Goal: Transaction & Acquisition: Purchase product/service

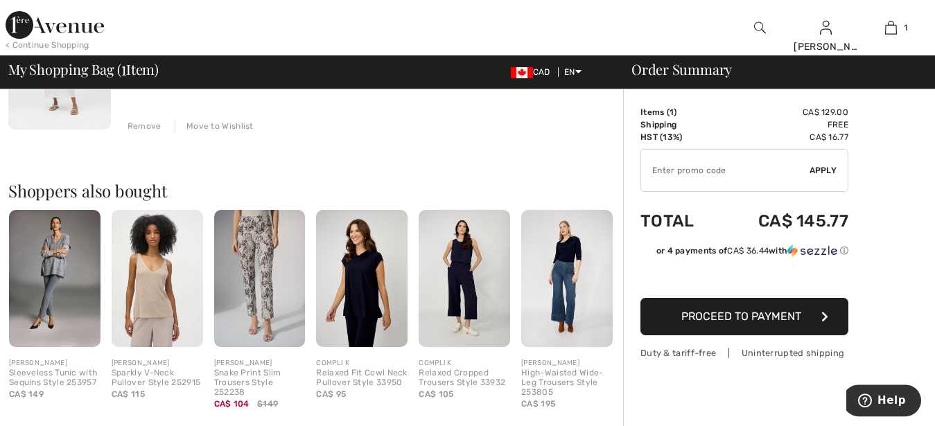
scroll to position [283, 0]
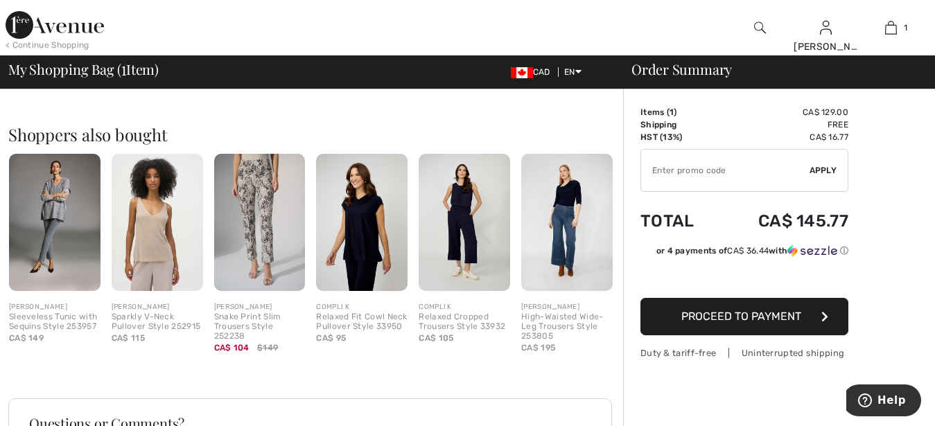
click at [702, 309] on button "Proceed to Payment" at bounding box center [745, 316] width 208 height 37
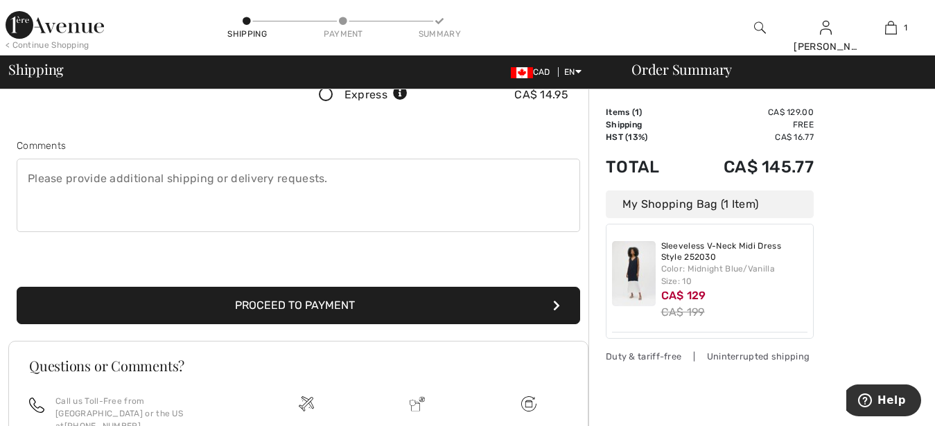
scroll to position [354, 0]
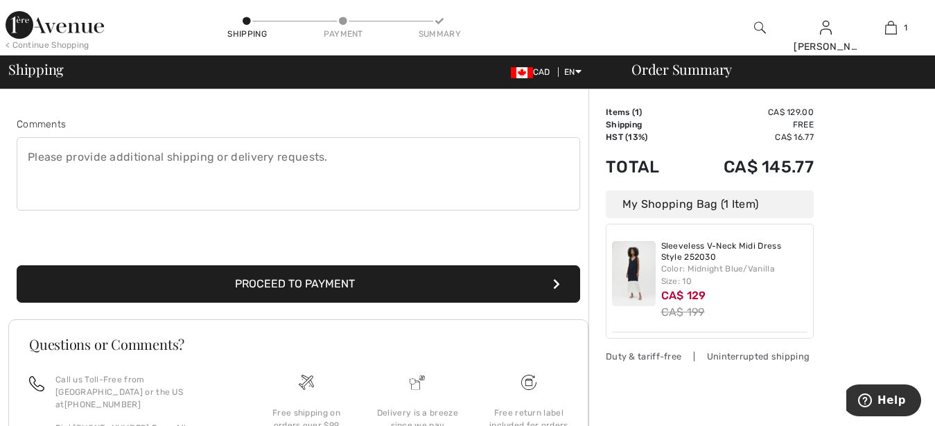
click at [263, 275] on button "Proceed to Payment" at bounding box center [299, 284] width 564 height 37
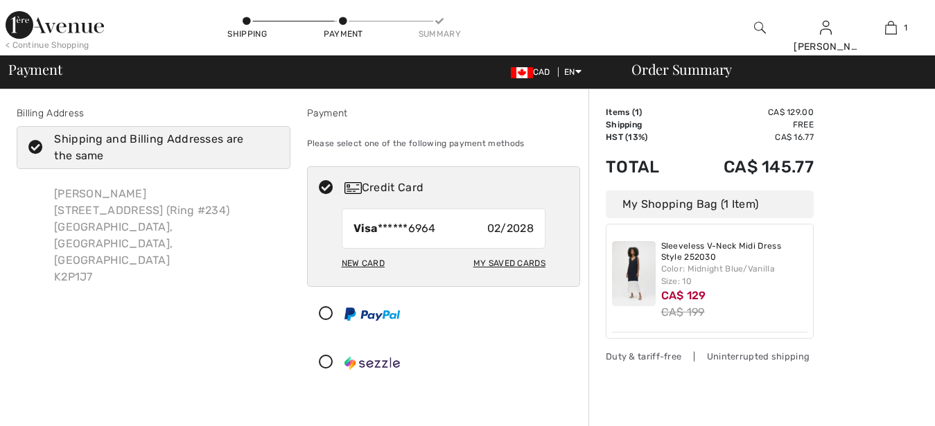
checkbox input "true"
click at [522, 259] on div "My Saved Cards" at bounding box center [510, 264] width 72 height 24
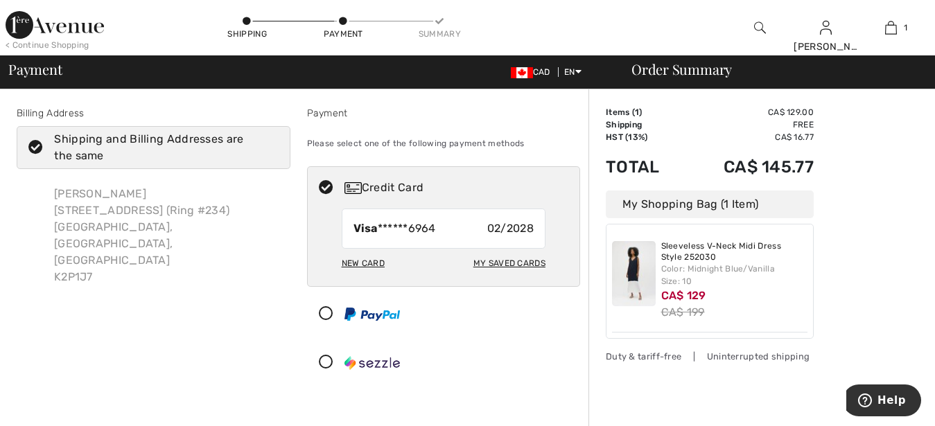
radio input "true"
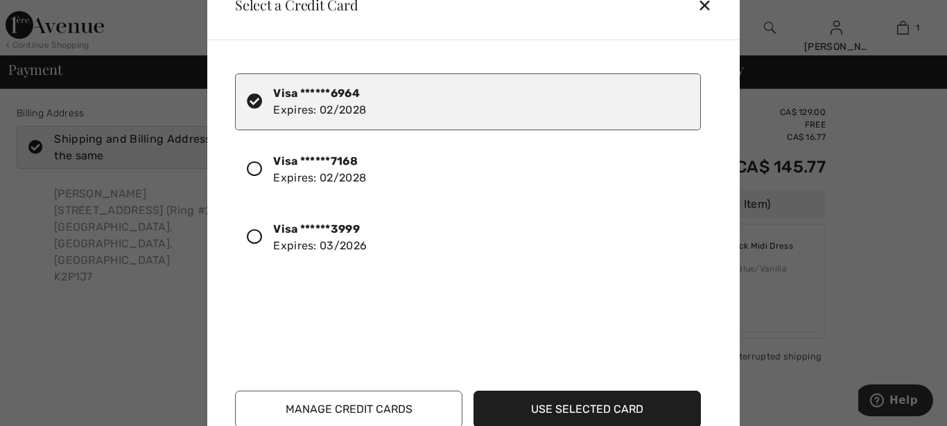
click at [252, 169] on icon at bounding box center [254, 169] width 15 height 15
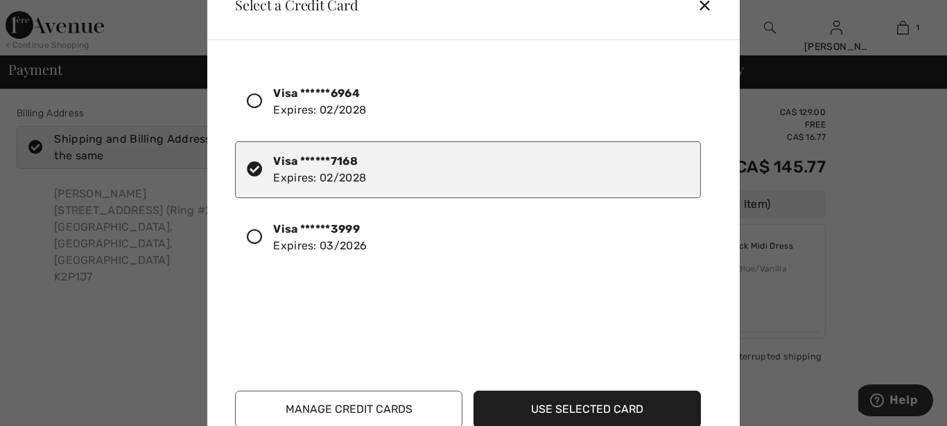
click at [566, 408] on button "Use Selected Card" at bounding box center [587, 409] width 227 height 37
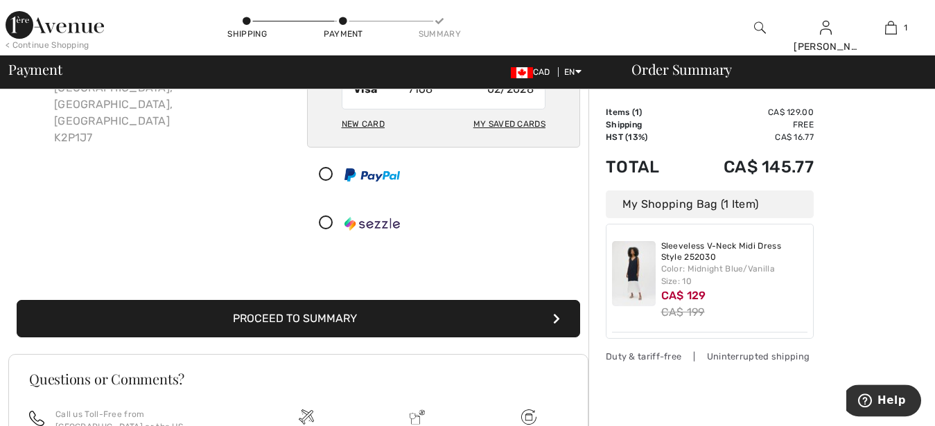
scroll to position [141, 0]
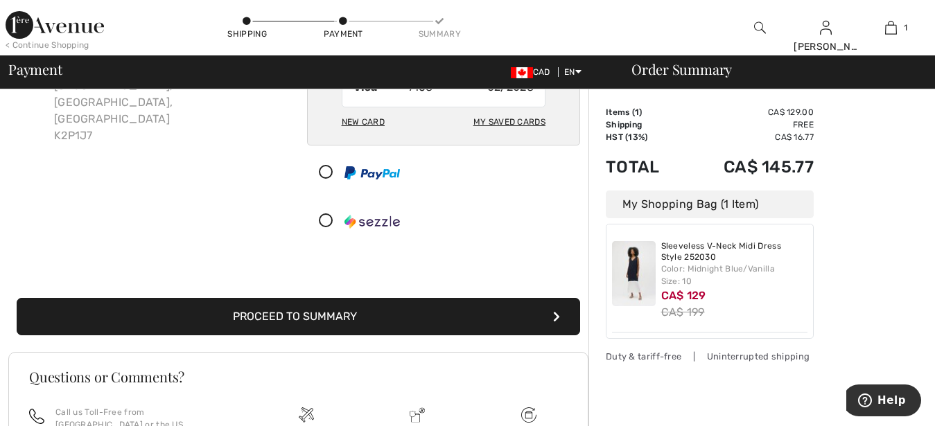
click at [302, 317] on button "Proceed to Summary" at bounding box center [299, 316] width 564 height 37
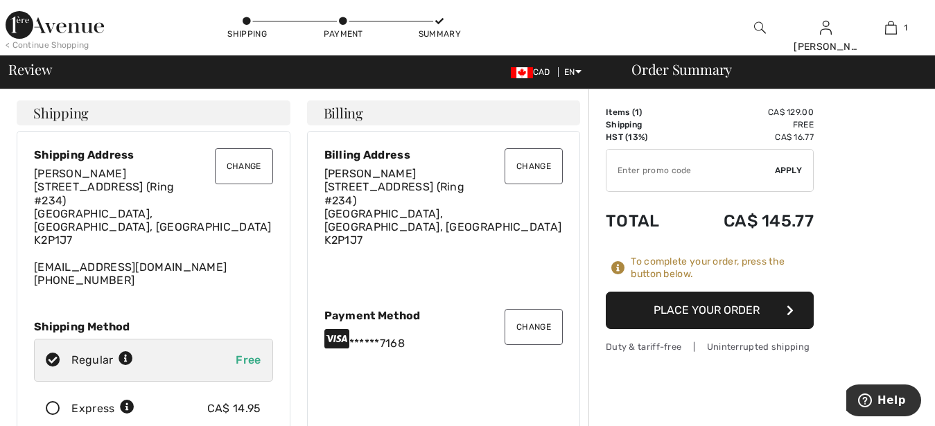
click at [683, 313] on button "Place Your Order" at bounding box center [710, 310] width 208 height 37
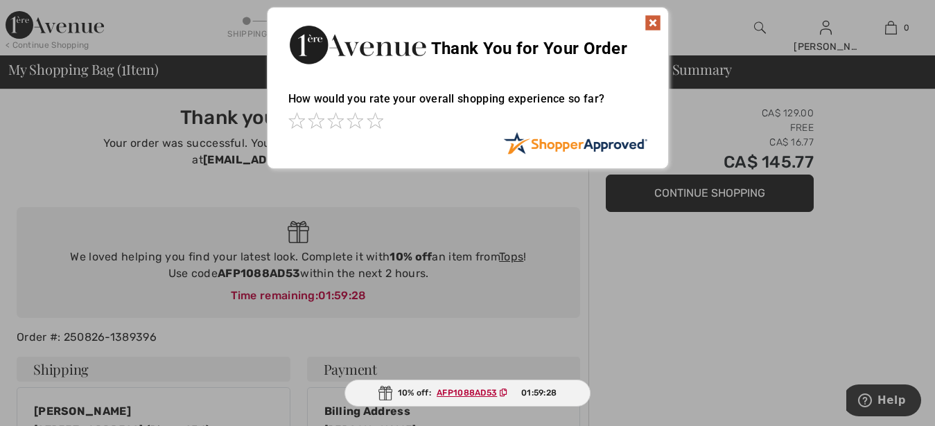
click at [649, 17] on img at bounding box center [653, 23] width 17 height 17
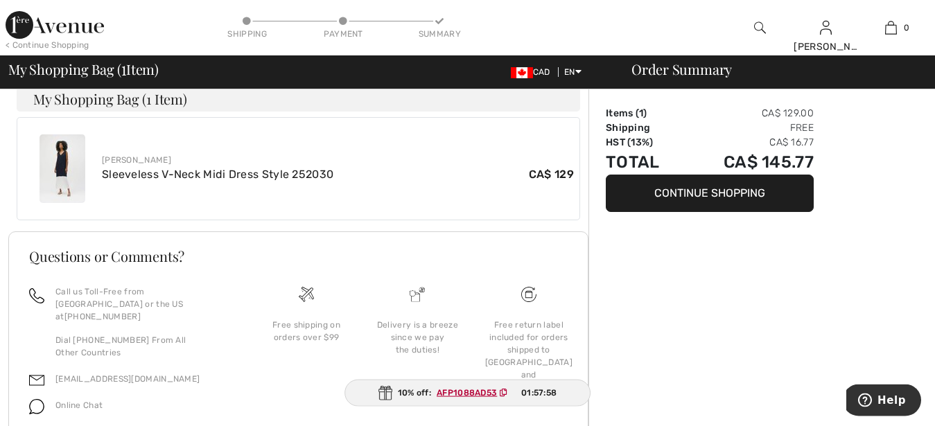
scroll to position [524, 0]
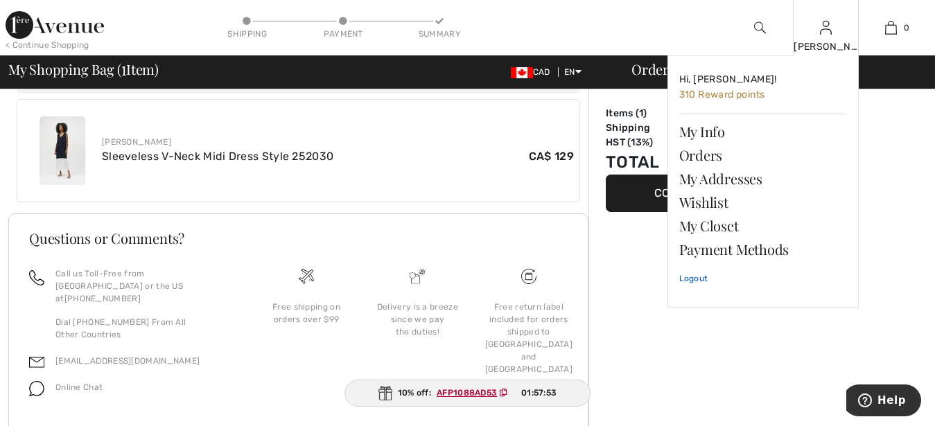
click at [696, 276] on link "Logout" at bounding box center [764, 278] width 168 height 35
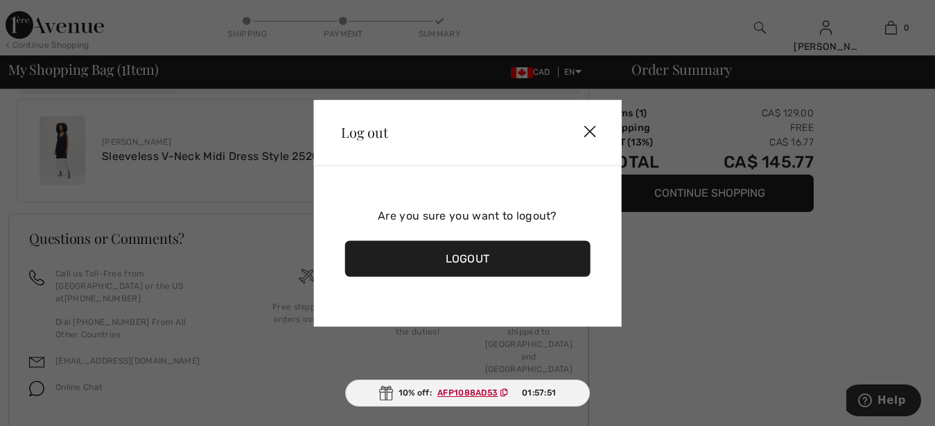
click at [461, 258] on div "Logout" at bounding box center [468, 259] width 246 height 36
